Goal: Task Accomplishment & Management: Manage account settings

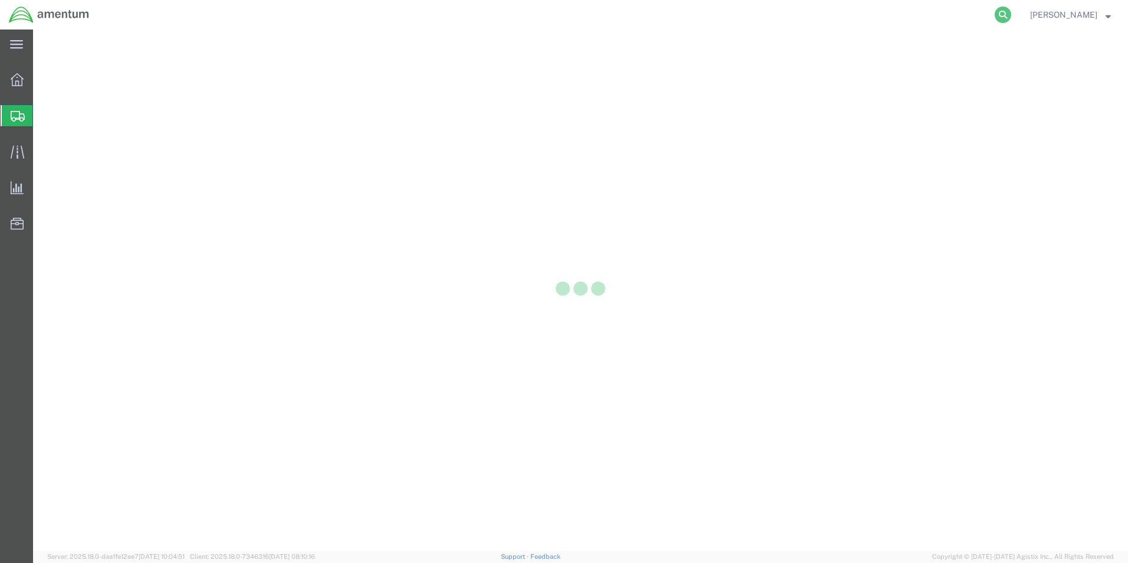
click at [1003, 15] on icon at bounding box center [1002, 14] width 17 height 17
click at [678, 15] on input "search" at bounding box center [815, 15] width 359 height 28
paste input "56702195"
type input "56702195"
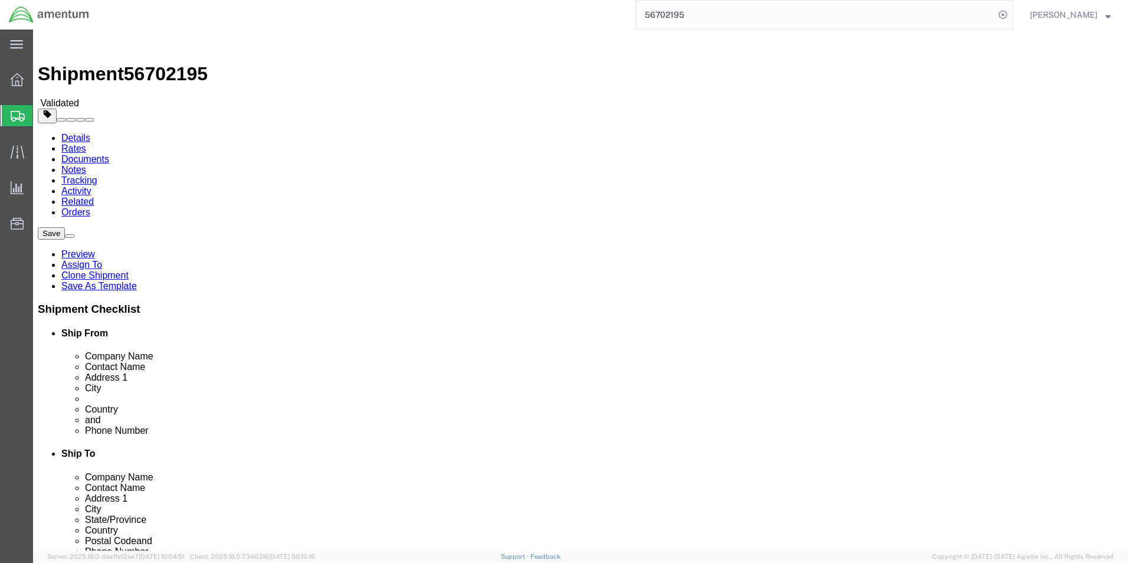
select select
select select "34021"
click link "Package Information"
click div "Pieces: 1.00 Each Total value: 1000.00 USD"
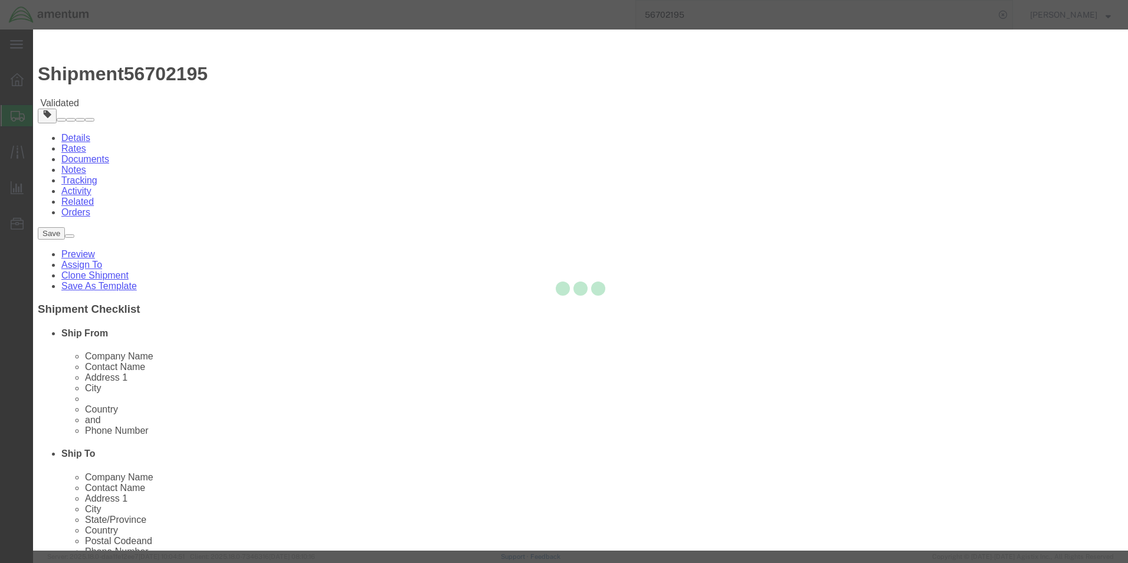
checkbox input "true"
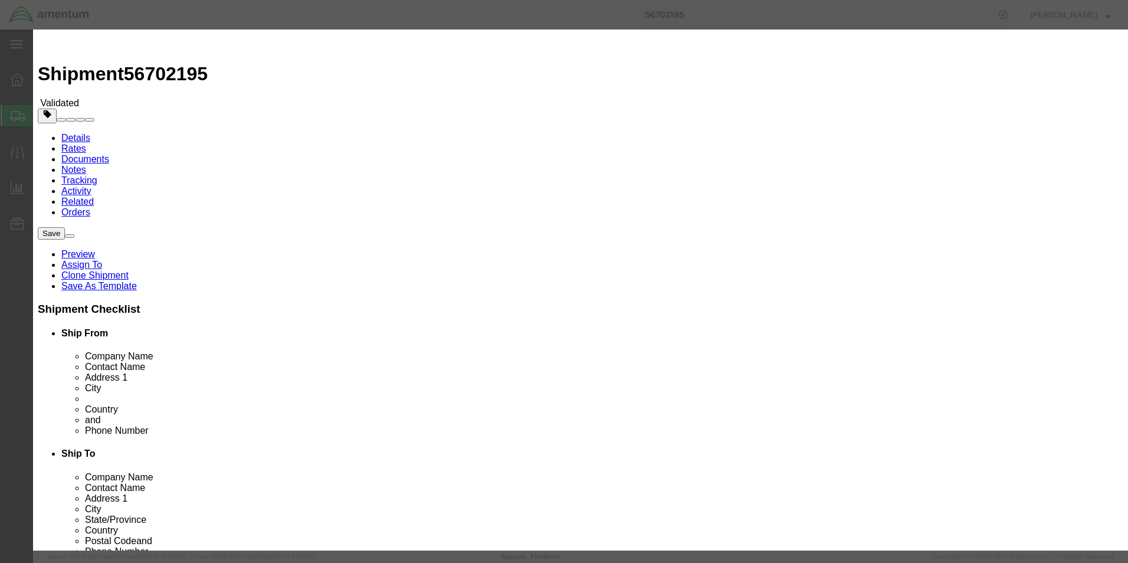
scroll to position [236, 0]
click icon "button"
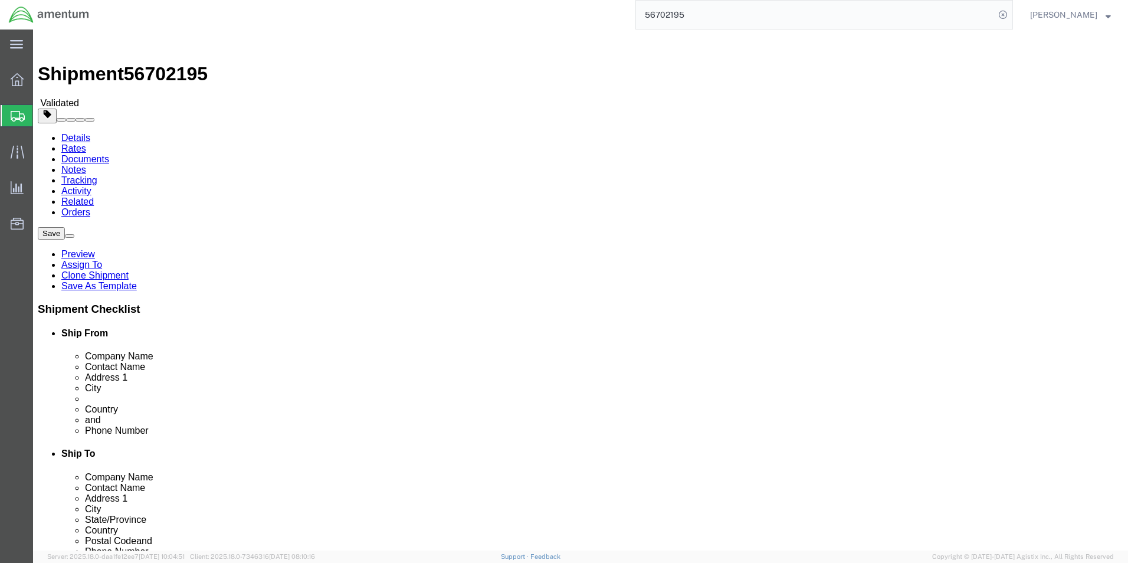
click link "Shipment Information"
click link "Package Information"
click div "Pieces: 1.00 Each Total value: 1000.00 USD"
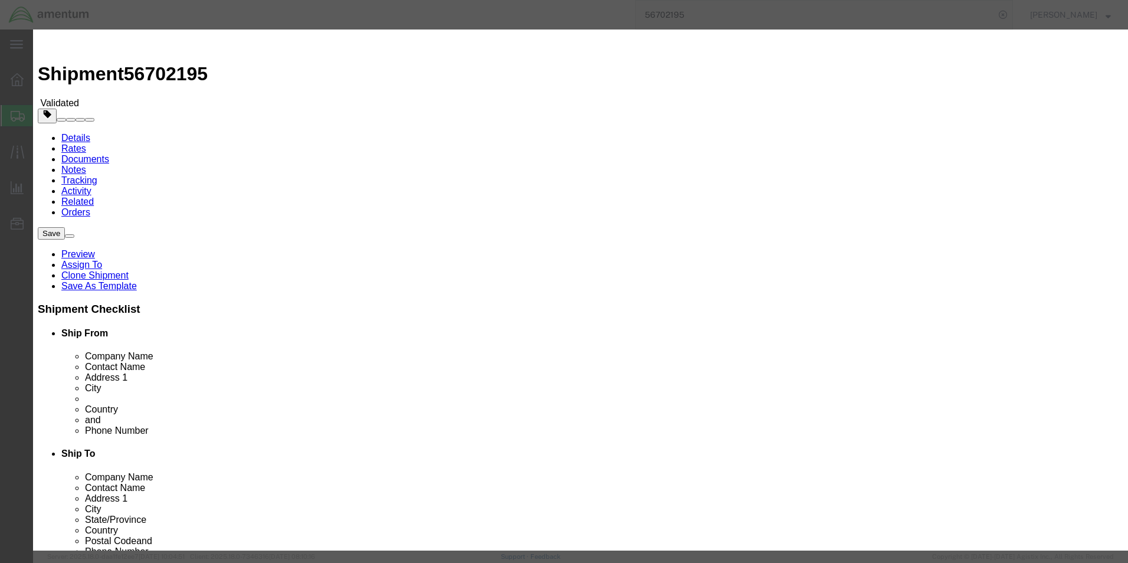
checkbox input "true"
drag, startPoint x: 427, startPoint y: 393, endPoint x: 339, endPoint y: 390, distance: 87.9
drag, startPoint x: 406, startPoint y: 393, endPoint x: 344, endPoint y: 396, distance: 61.4
click input "text"
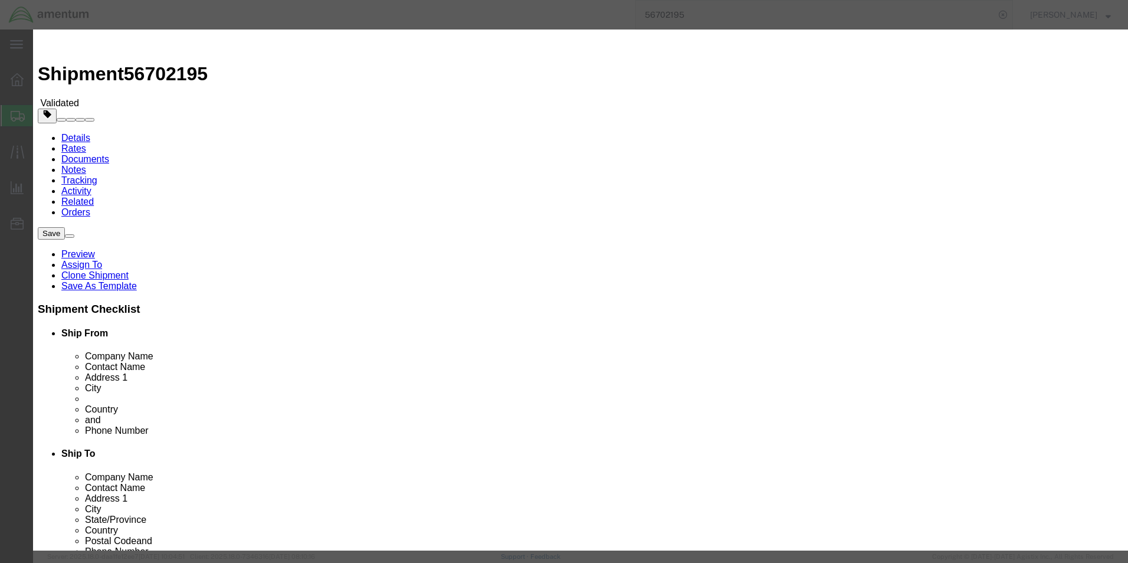
type input "5A992.c"
click label "ECCN"
click input "5A992.c"
click select "Select 30.2(d)(2) 30.36 30.37(a) 30.37(f) 30.37(g) 30.37(h) 30.37(i) 30.37(j) 3…"
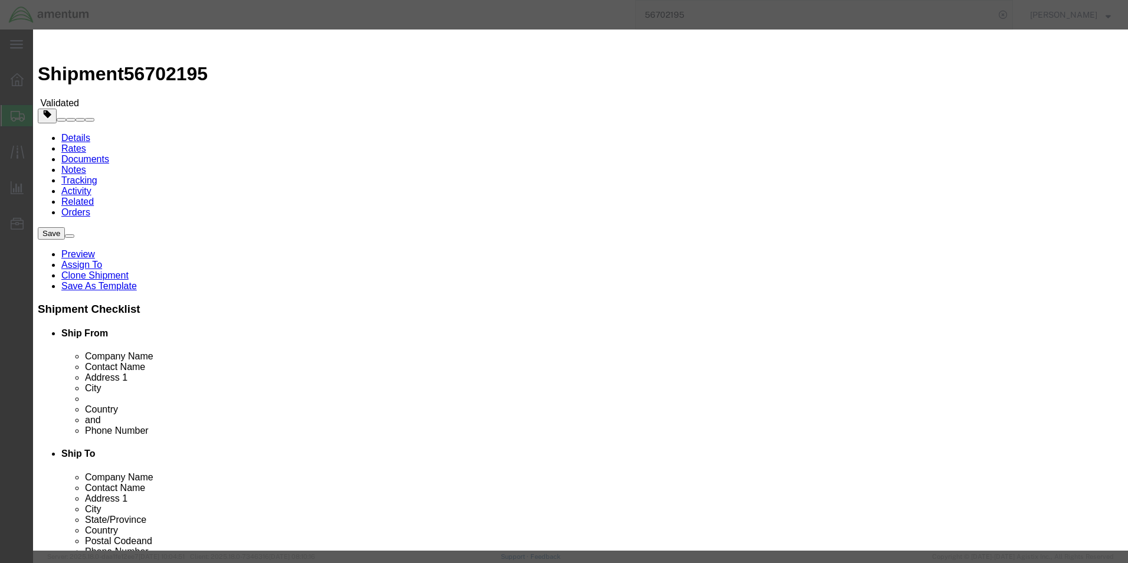
drag, startPoint x: 699, startPoint y: 247, endPoint x: 617, endPoint y: 248, distance: 82.0
click div "Lic./Ex. Code Select 30.2(d)(2) 30.36 30.37(a) 30.37(f) 30.37(g) 30.37(h) 30.37…"
click button "Save & Close"
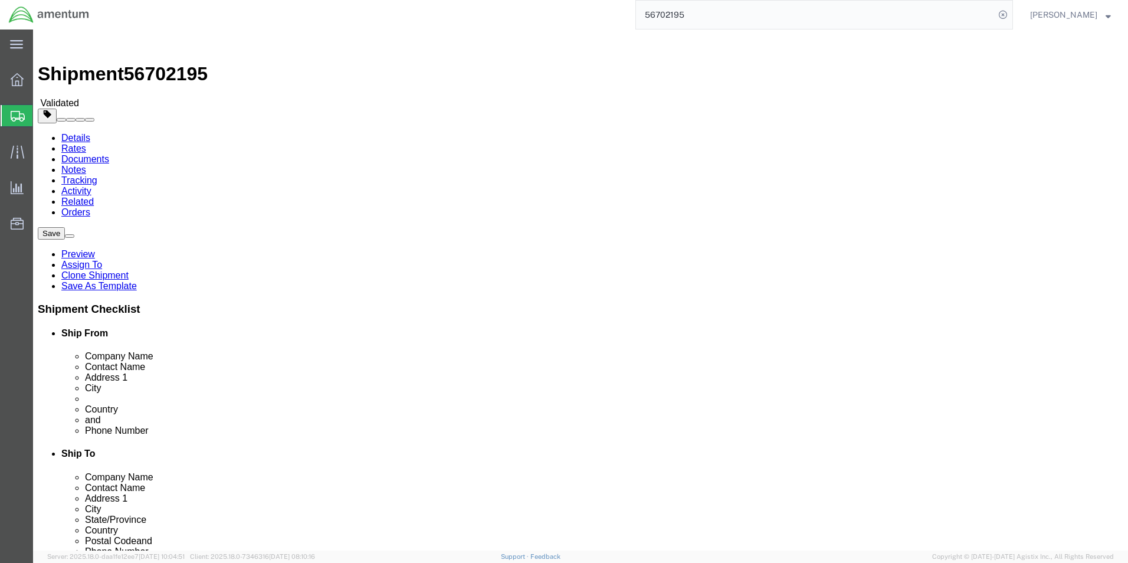
click icon
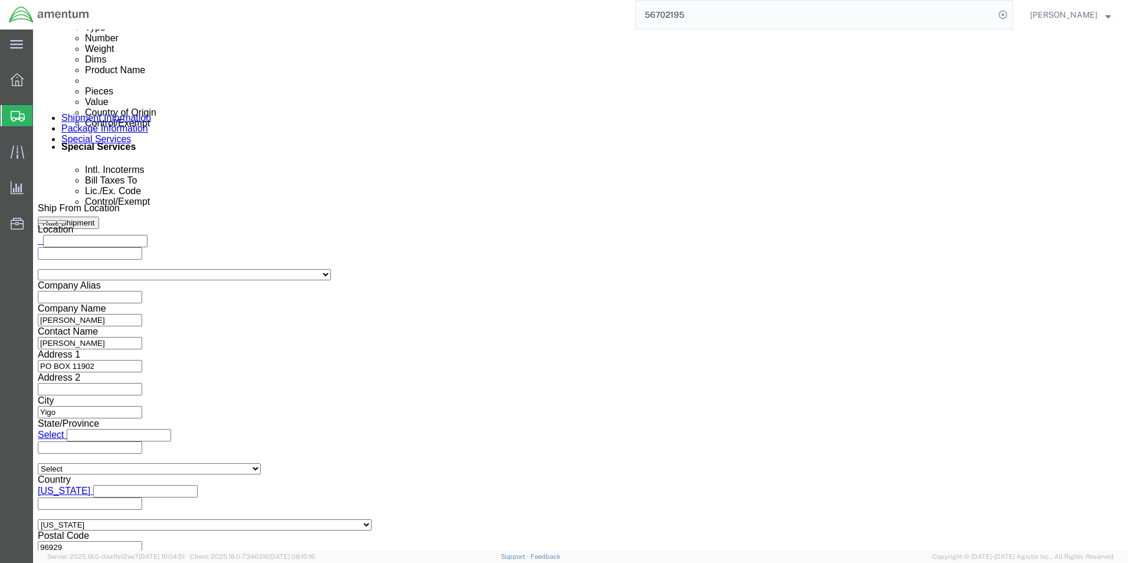
scroll to position [767, 0]
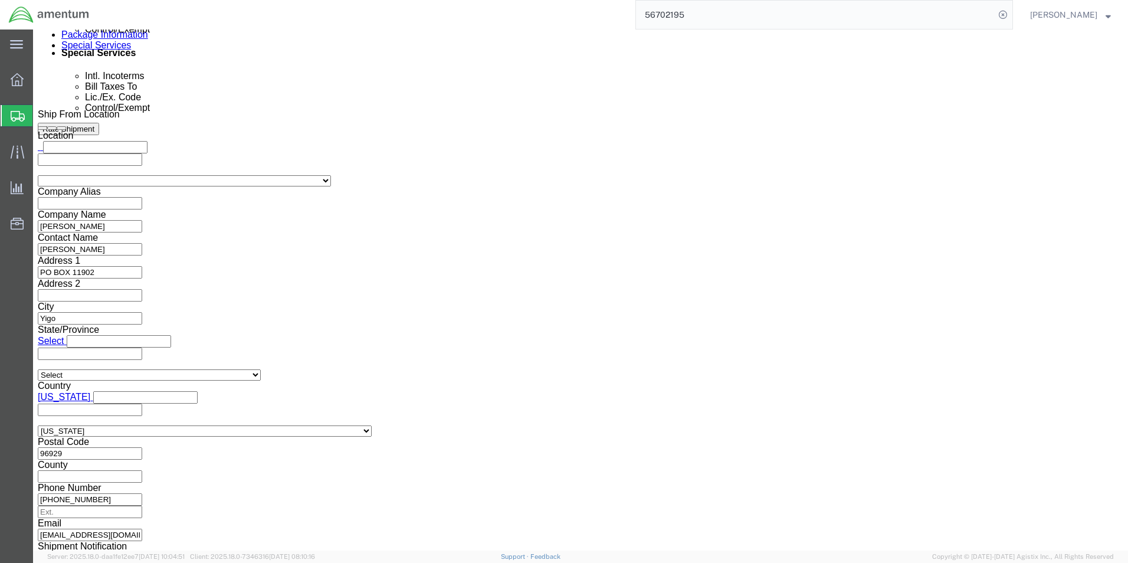
click button "Save"
